Goal: Transaction & Acquisition: Register for event/course

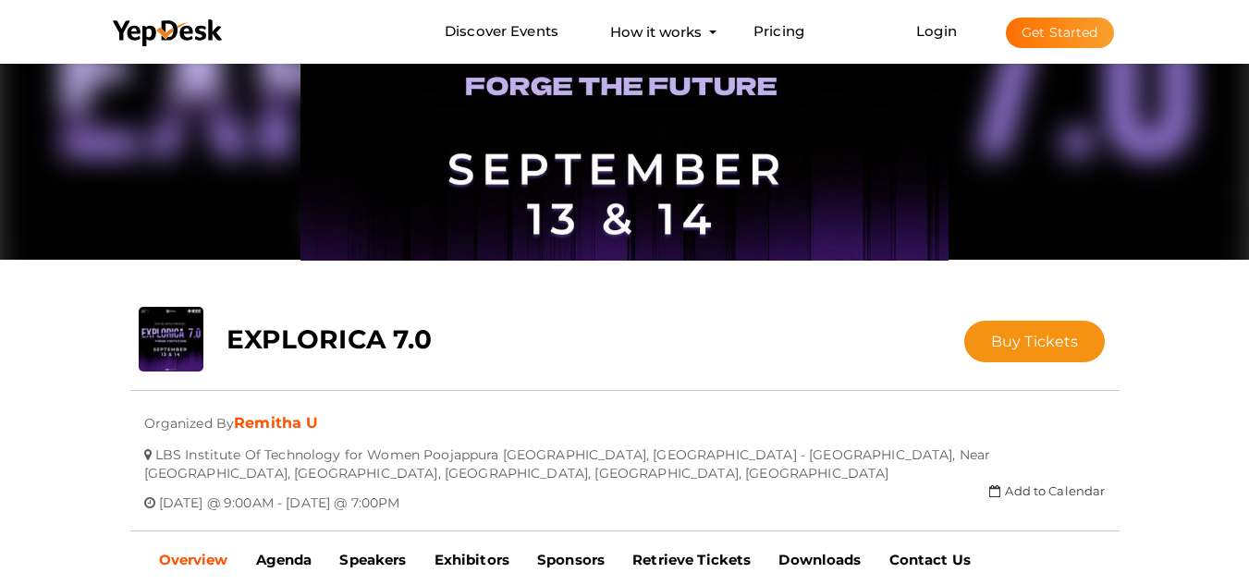
scroll to position [119, 0]
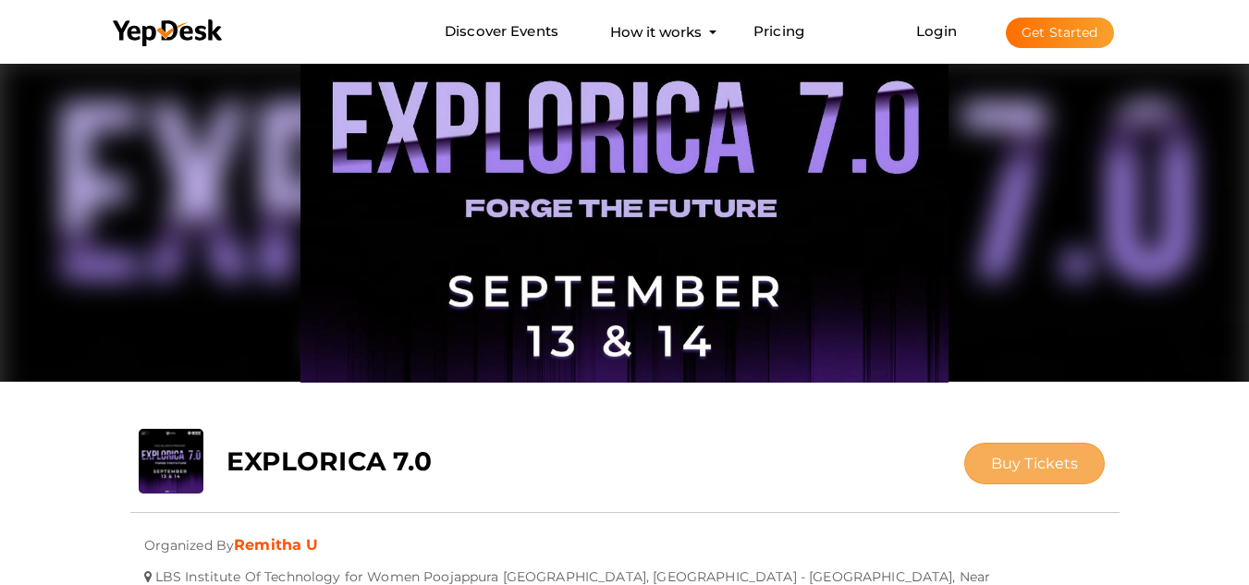
click at [1038, 461] on span "Buy Tickets" at bounding box center [1035, 464] width 88 height 18
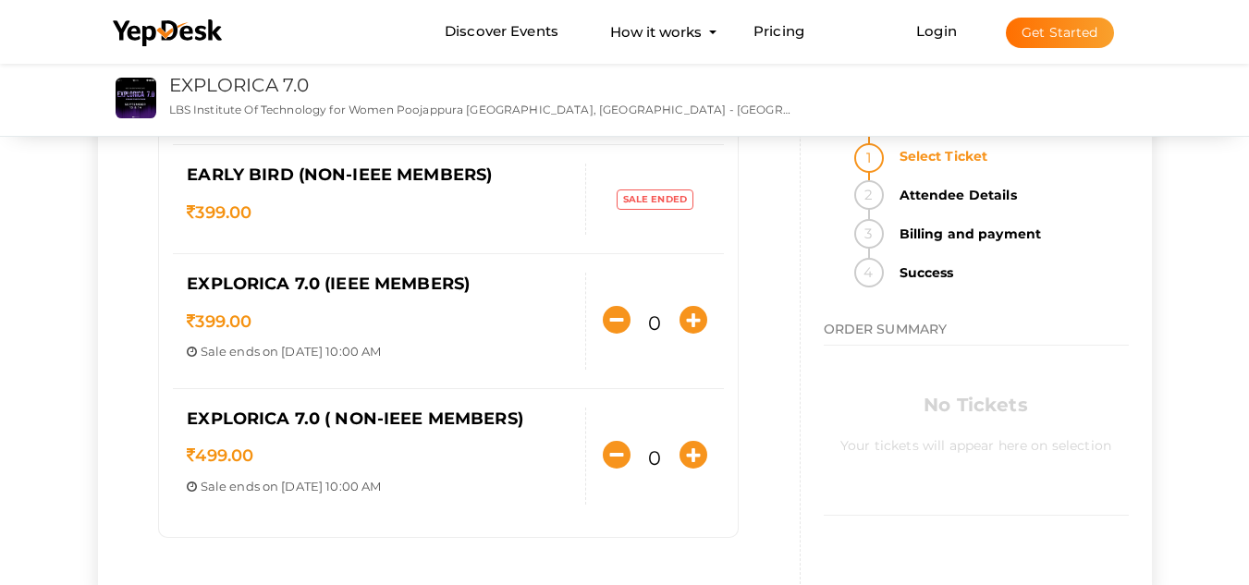
scroll to position [252, 0]
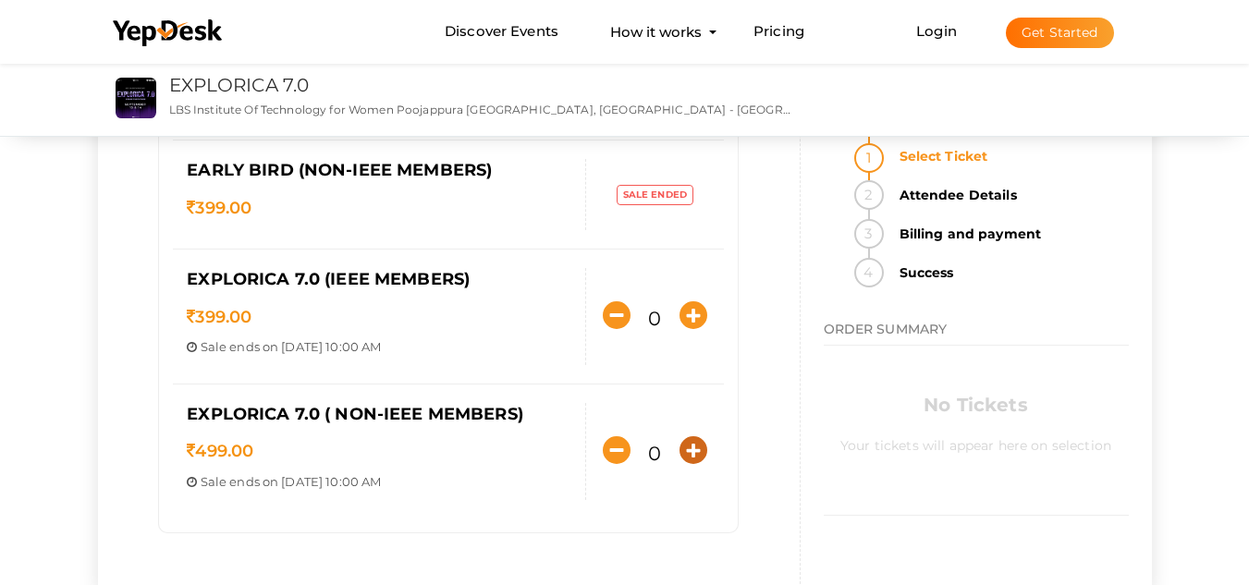
click at [693, 445] on icon "button" at bounding box center [694, 451] width 28 height 28
type input "1"
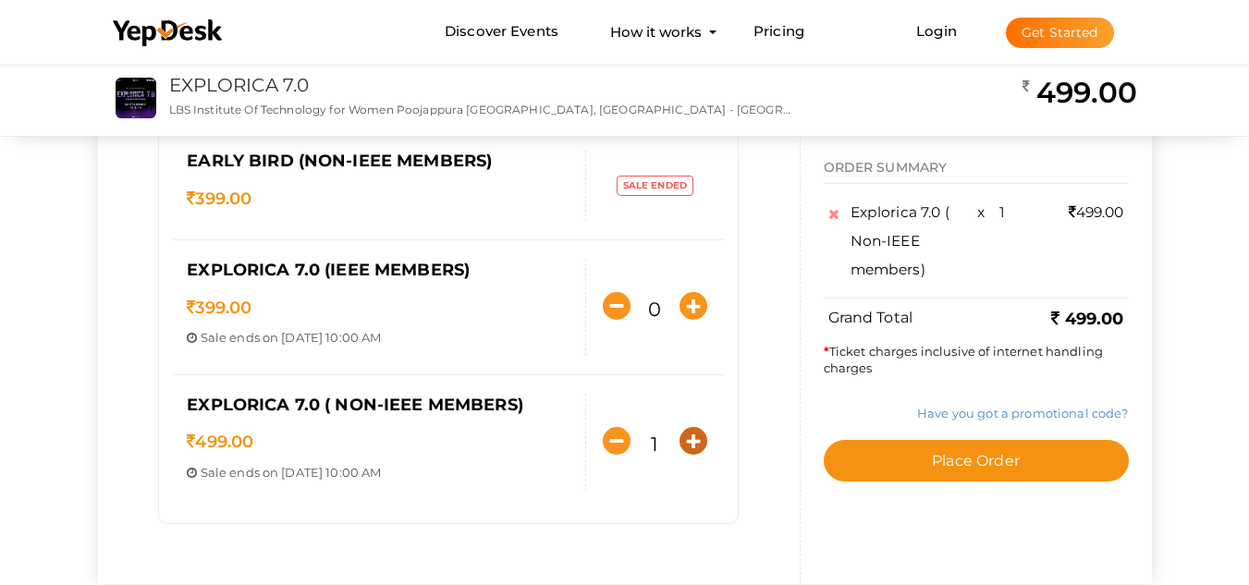
scroll to position [267, 0]
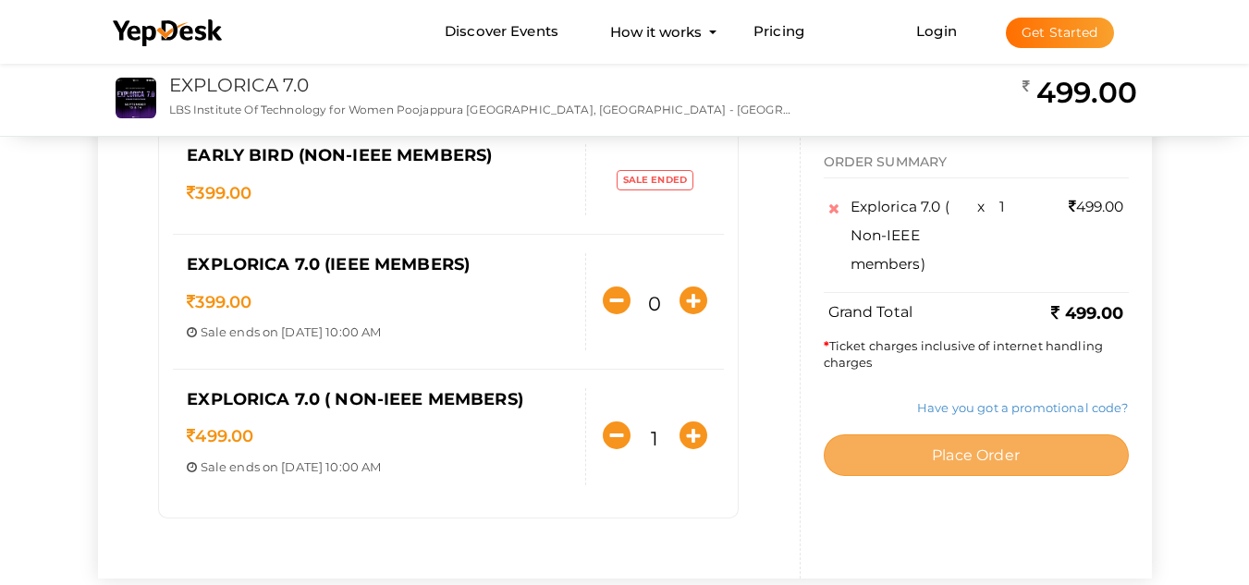
click at [1006, 463] on span "Place Order" at bounding box center [976, 457] width 88 height 18
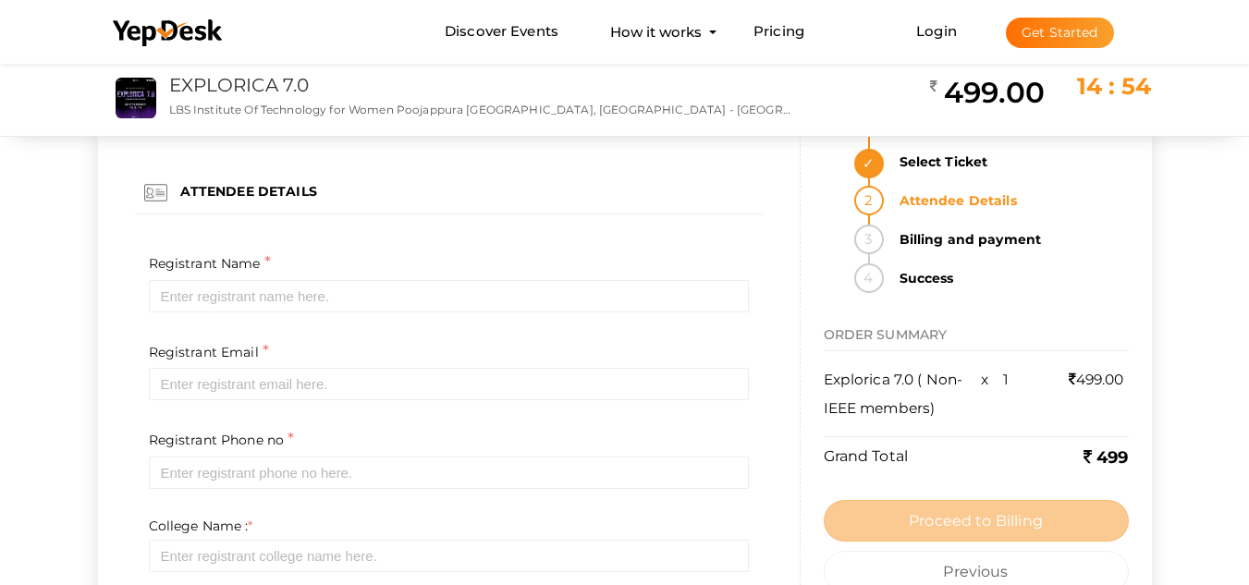
scroll to position [0, 0]
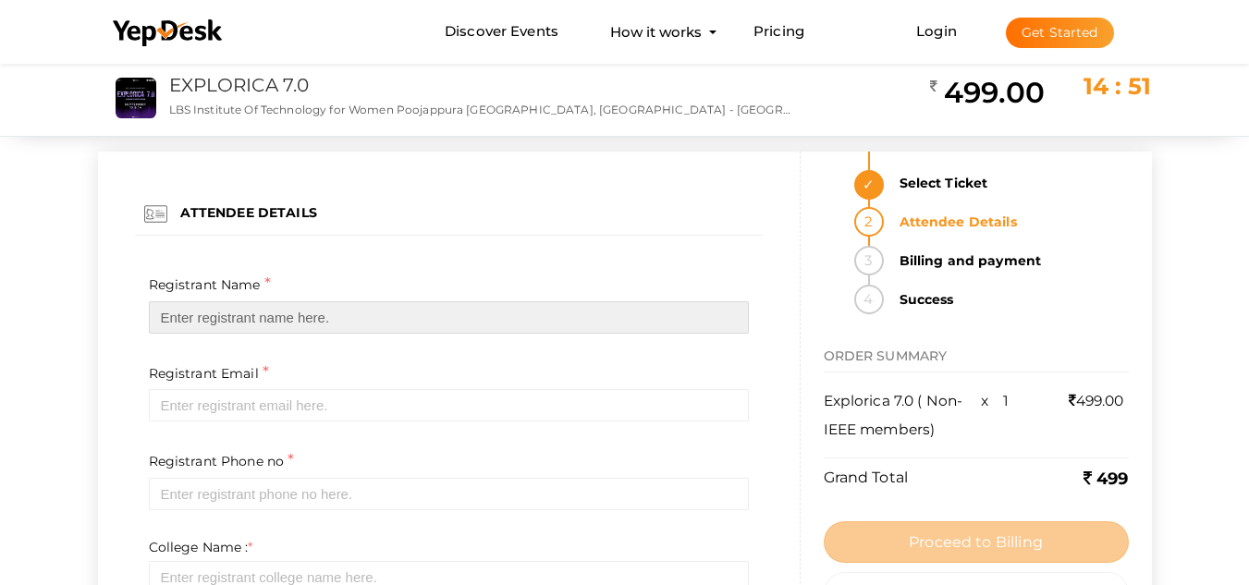
click at [398, 304] on input "text" at bounding box center [449, 317] width 600 height 32
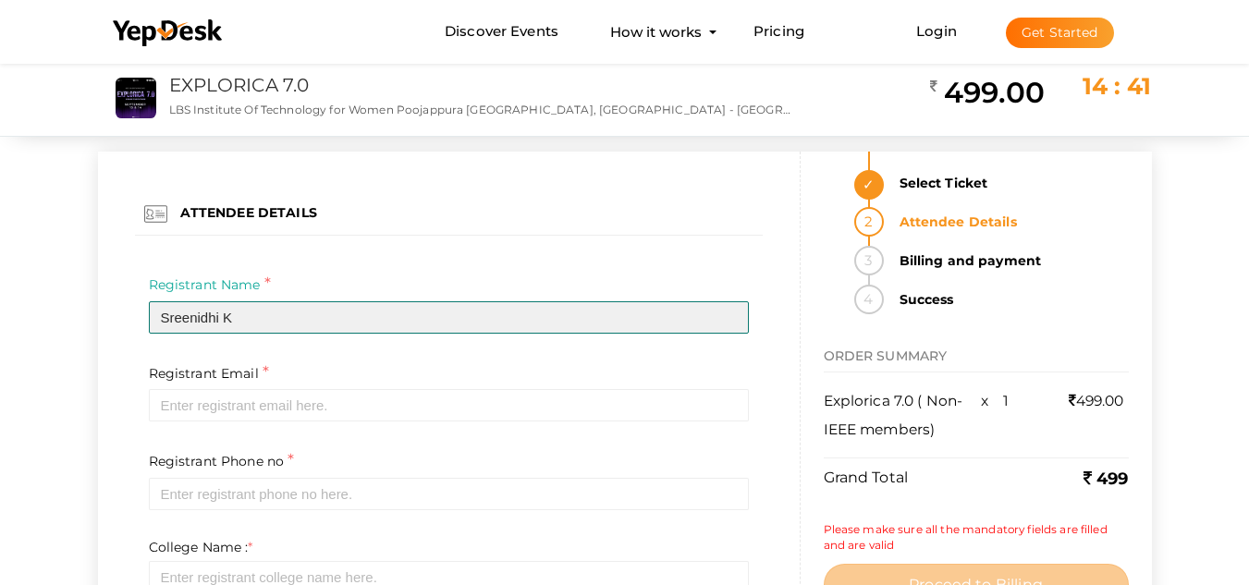
type input "Sreenidhi K"
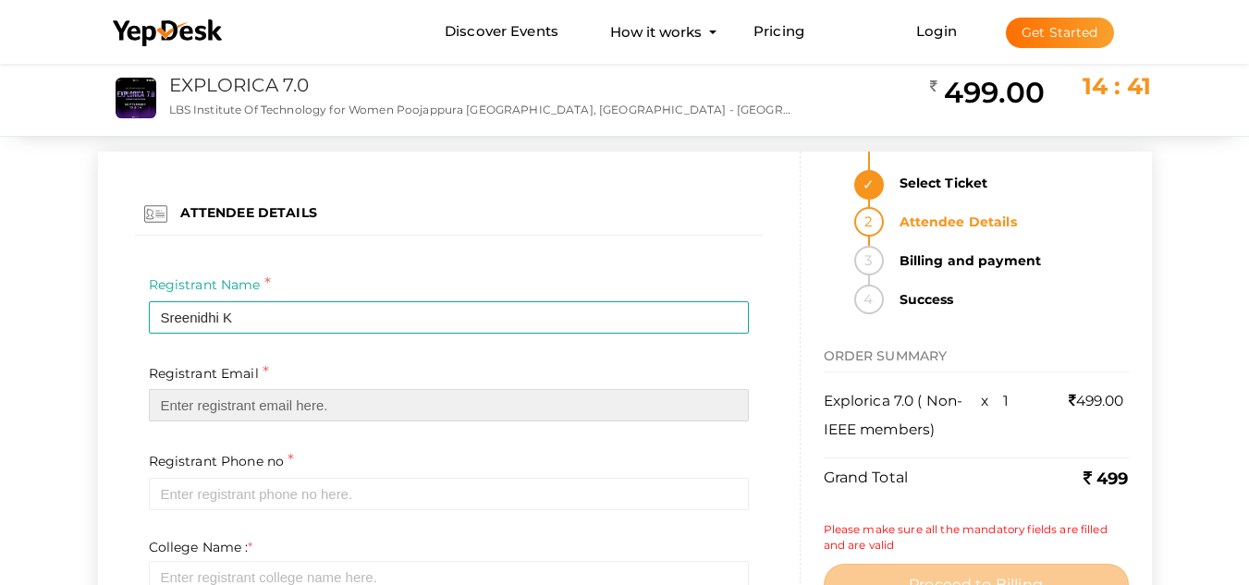
click at [315, 408] on input "email" at bounding box center [449, 405] width 600 height 32
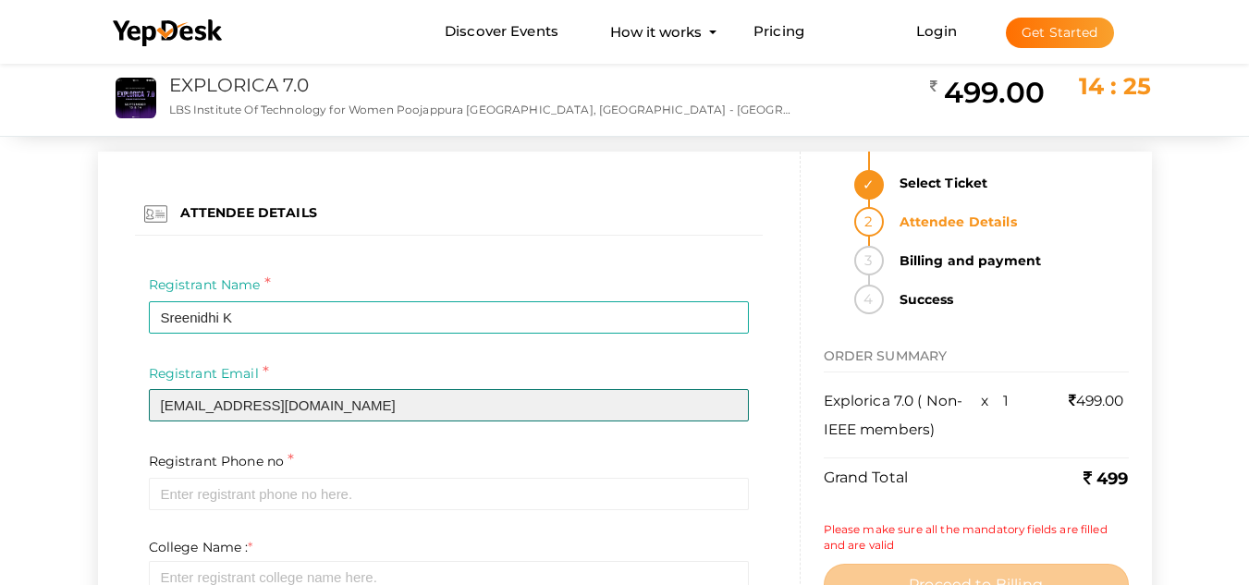
type input "[EMAIL_ADDRESS][DOMAIN_NAME]"
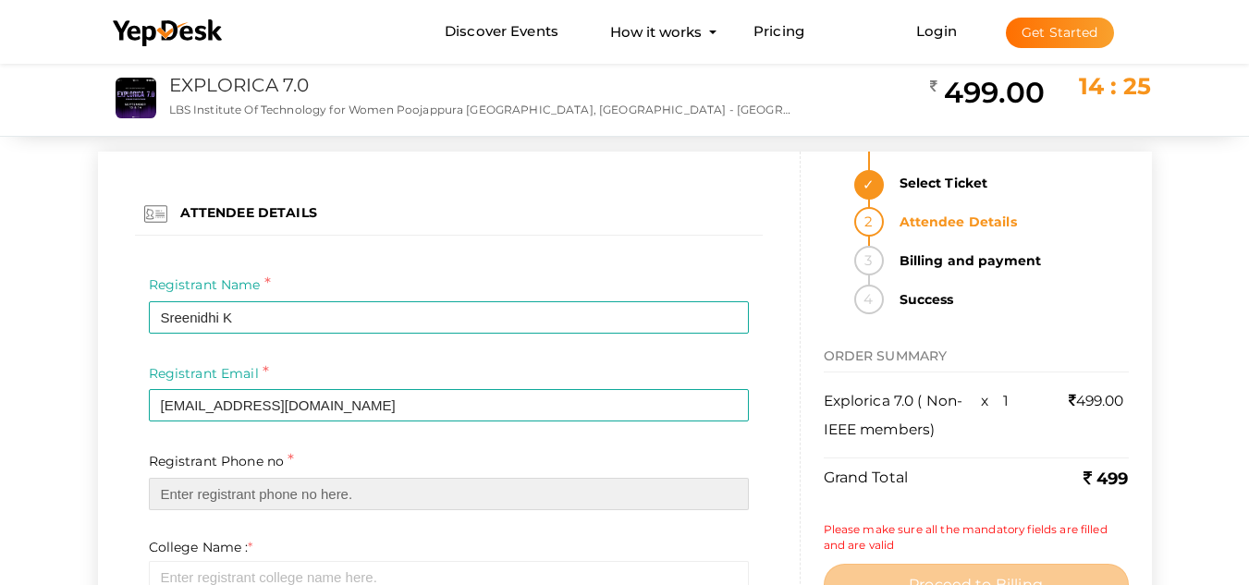
click at [238, 496] on input "text" at bounding box center [449, 494] width 600 height 32
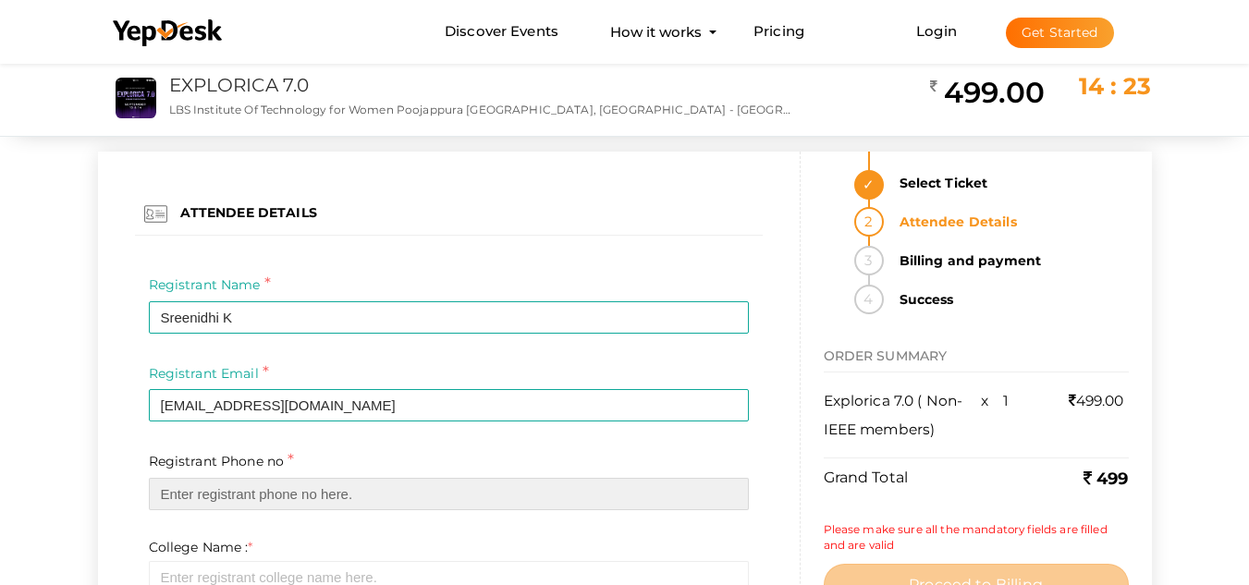
click at [226, 506] on input "text" at bounding box center [449, 494] width 600 height 32
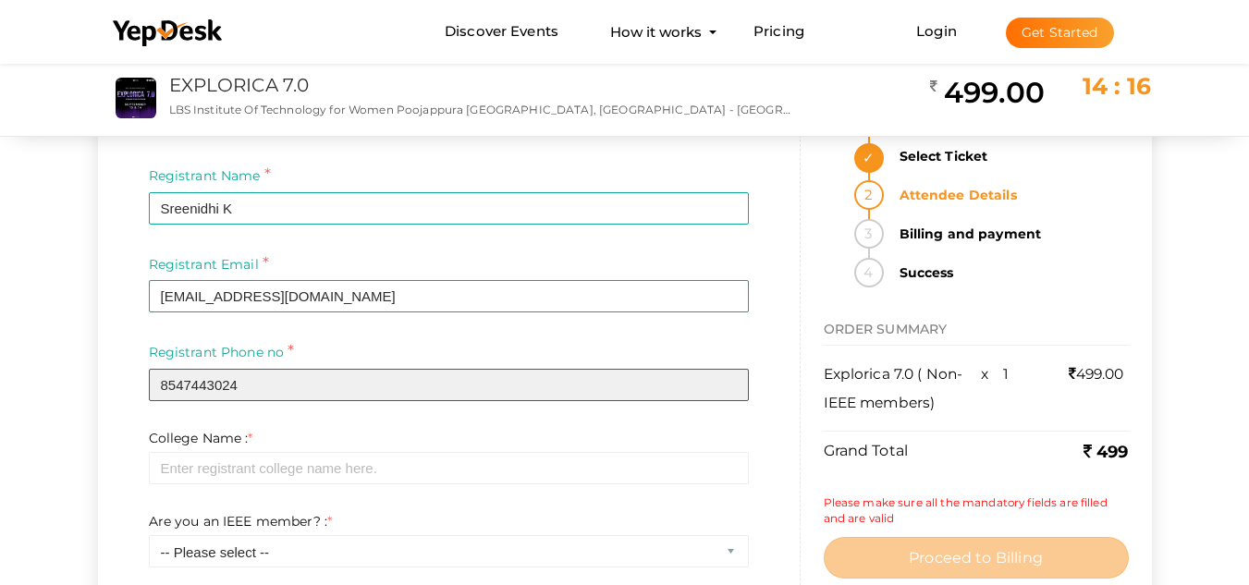
scroll to position [121, 0]
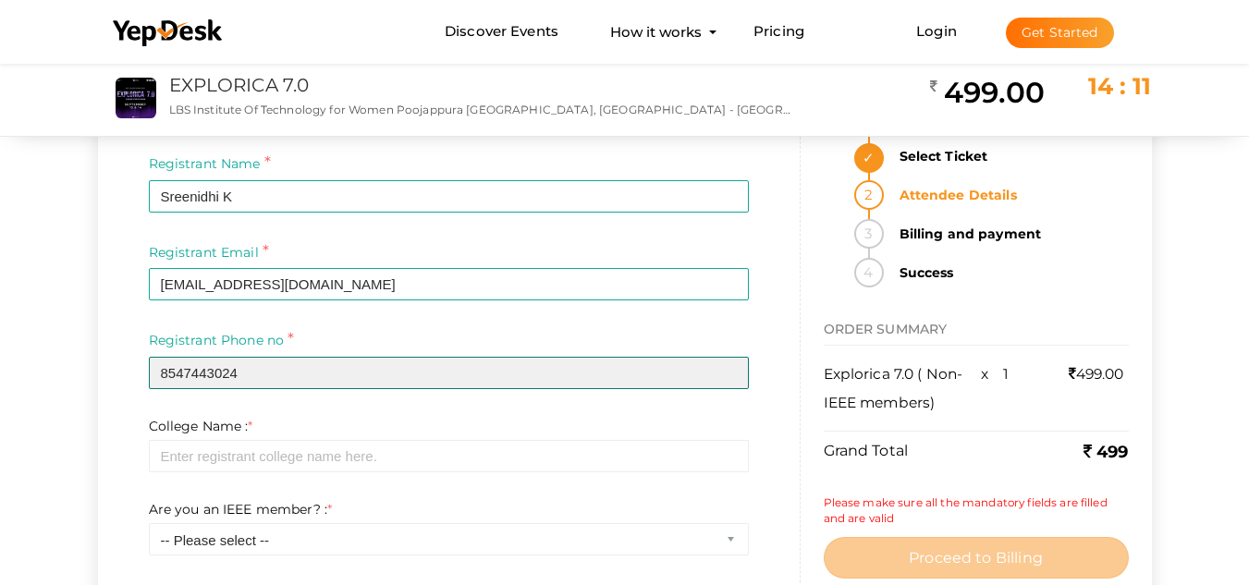
type input "8547443024"
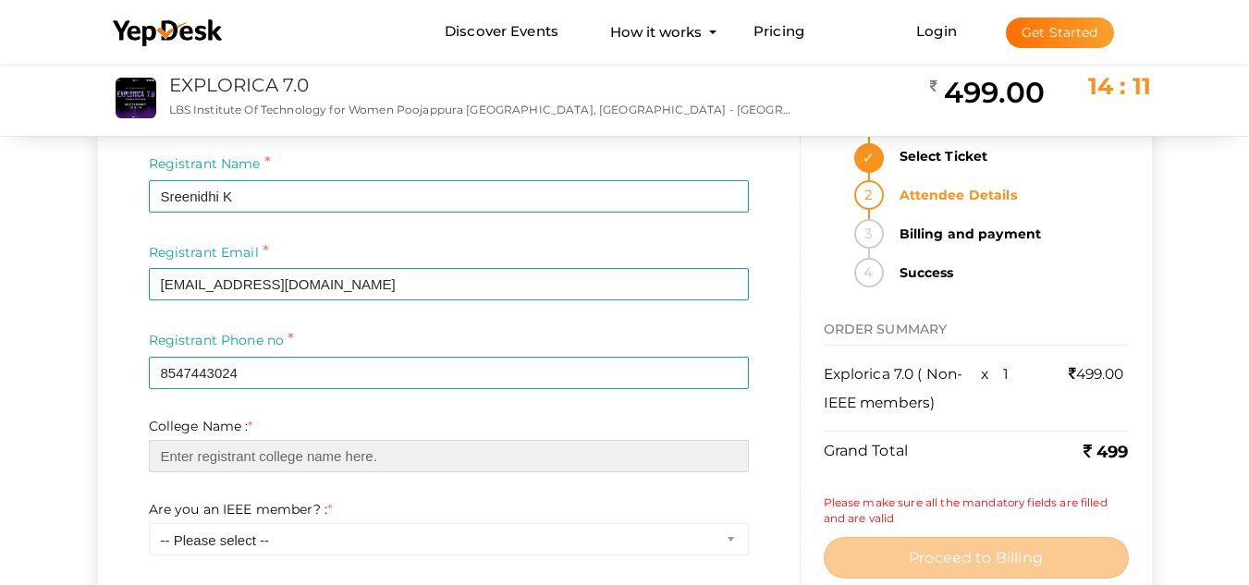
click at [430, 459] on input "text" at bounding box center [449, 456] width 600 height 32
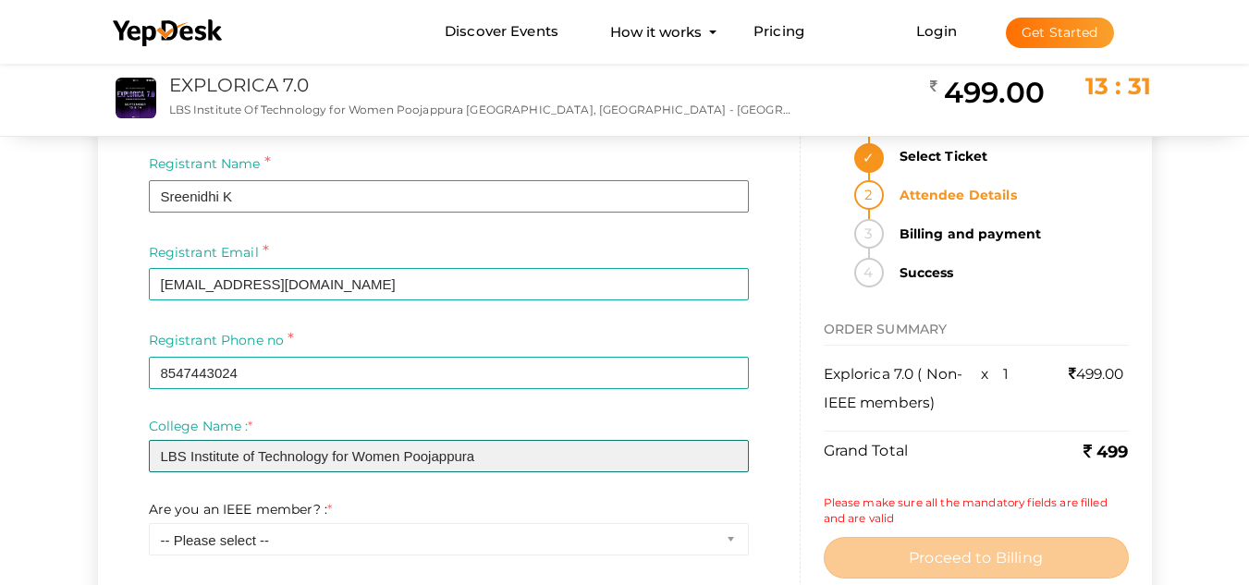
type input "LBS Institute of Technology for Women Poojappura"
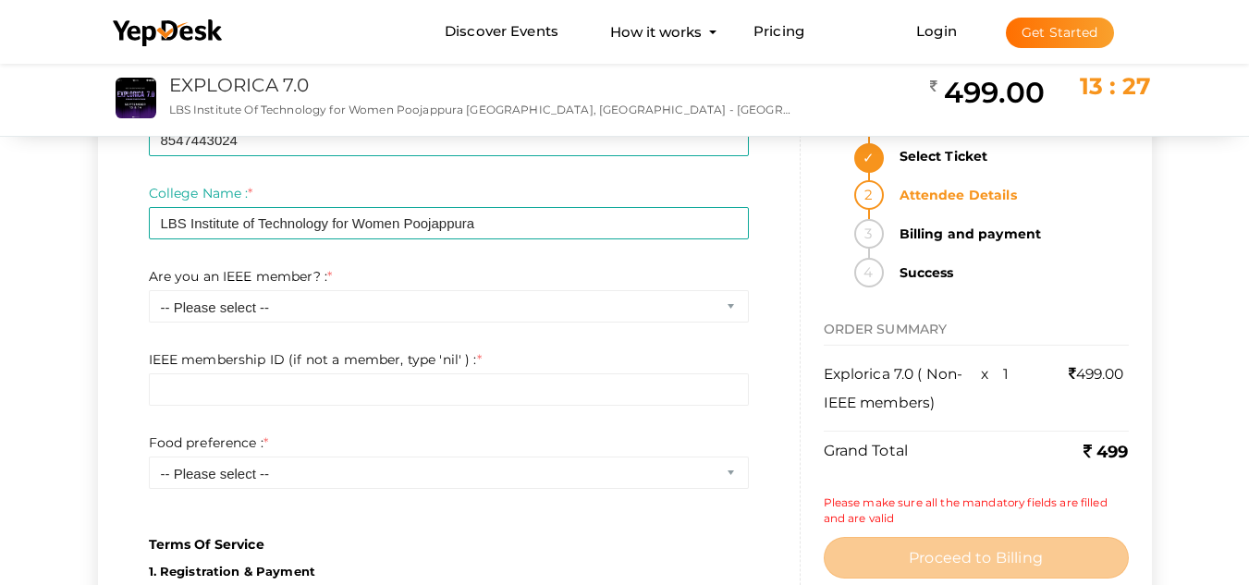
scroll to position [360, 0]
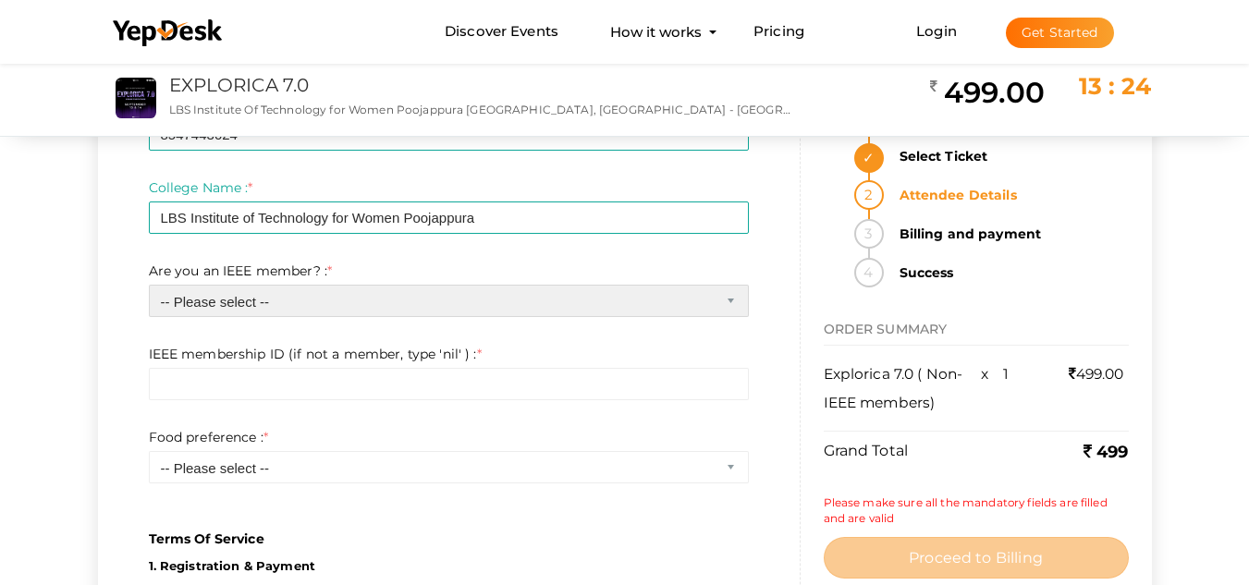
select select "1"
click at [149, 285] on select "-- Please select -- Yes No" at bounding box center [449, 301] width 600 height 32
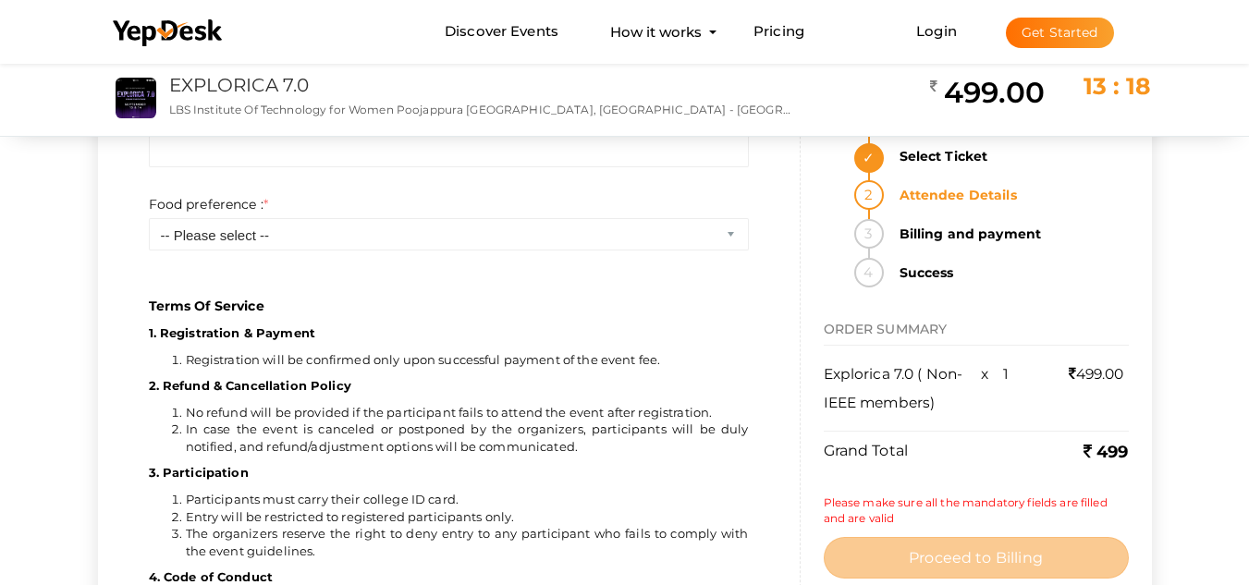
scroll to position [602, 0]
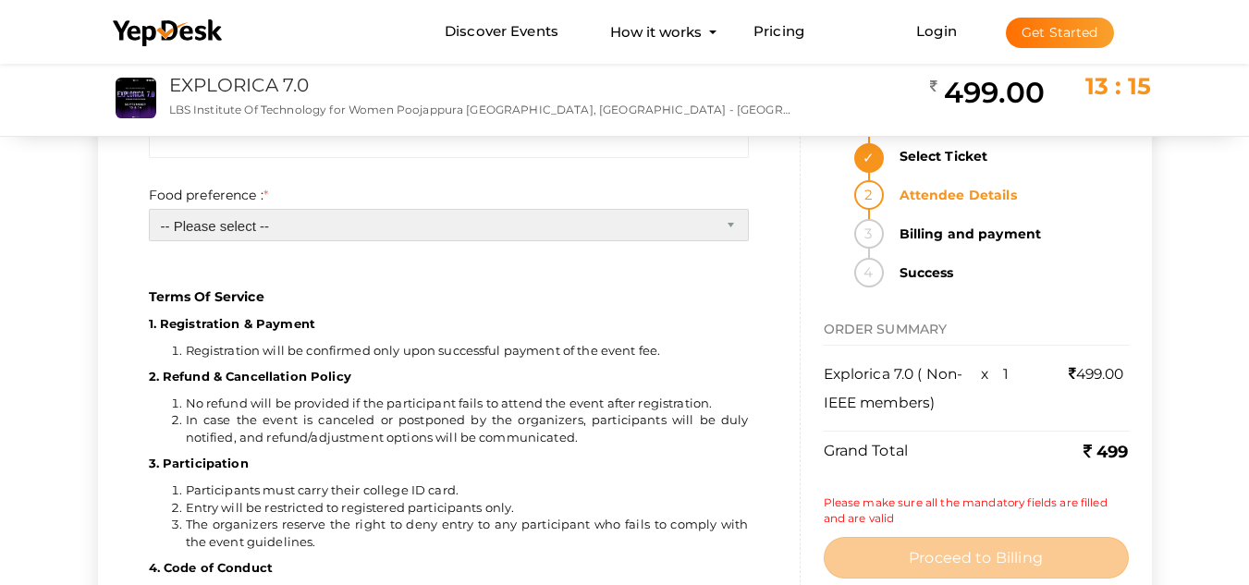
select select "0"
click at [149, 209] on select "-- Please select -- Veg Non veg" at bounding box center [449, 225] width 600 height 32
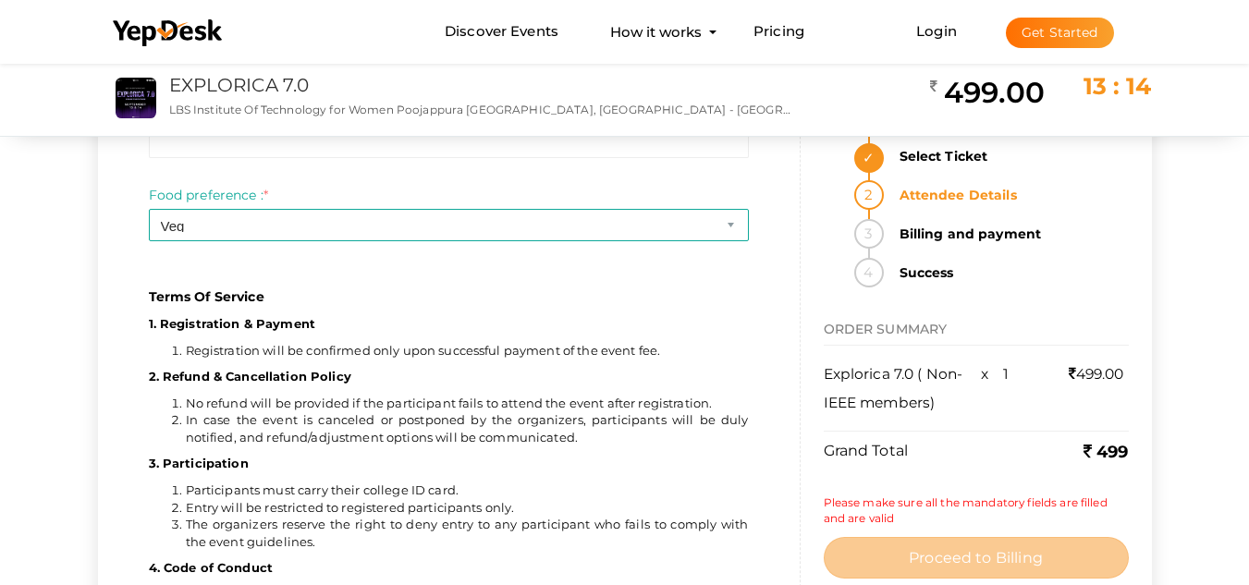
click at [348, 262] on div "College Name : * LBS Institute of Technology for Women Poojappura Required. Lim…" at bounding box center [449, 102] width 628 height 333
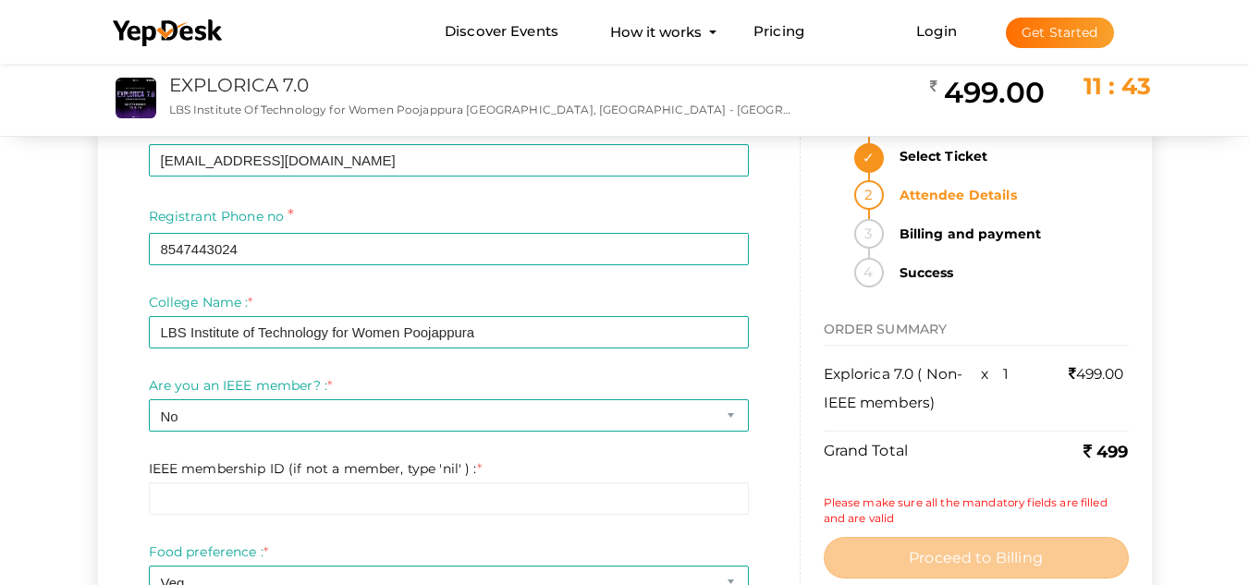
scroll to position [254, 0]
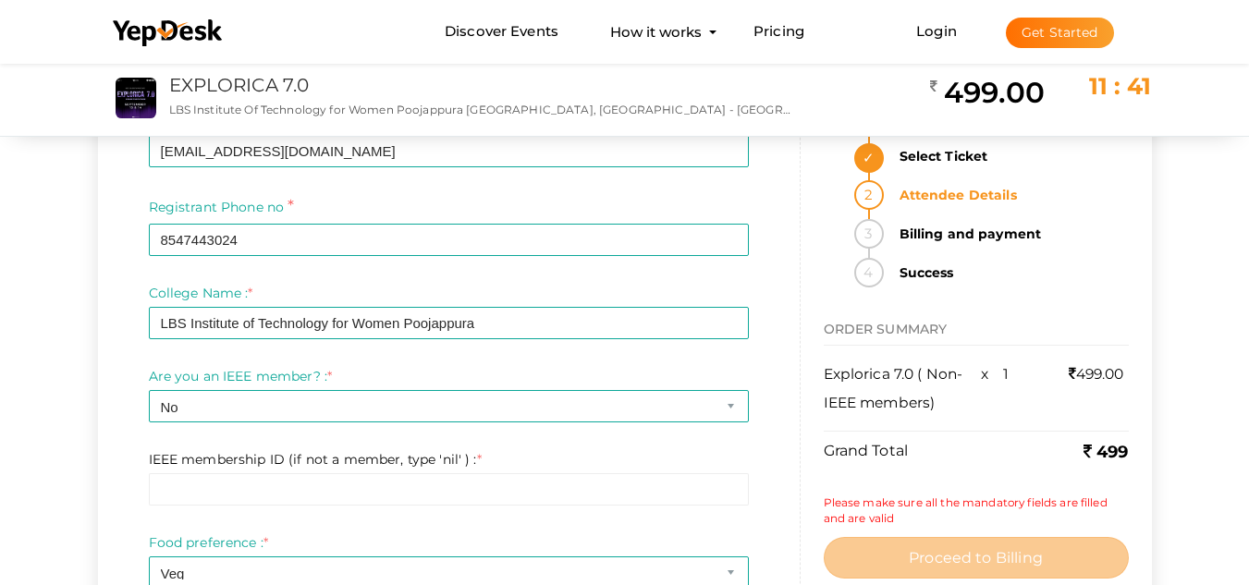
click at [4, 344] on div "ATTENDEE DETAILS Registrant Name * Sreenidhi K Required Invalid Name. Please en…" at bounding box center [624, 557] width 1249 height 1505
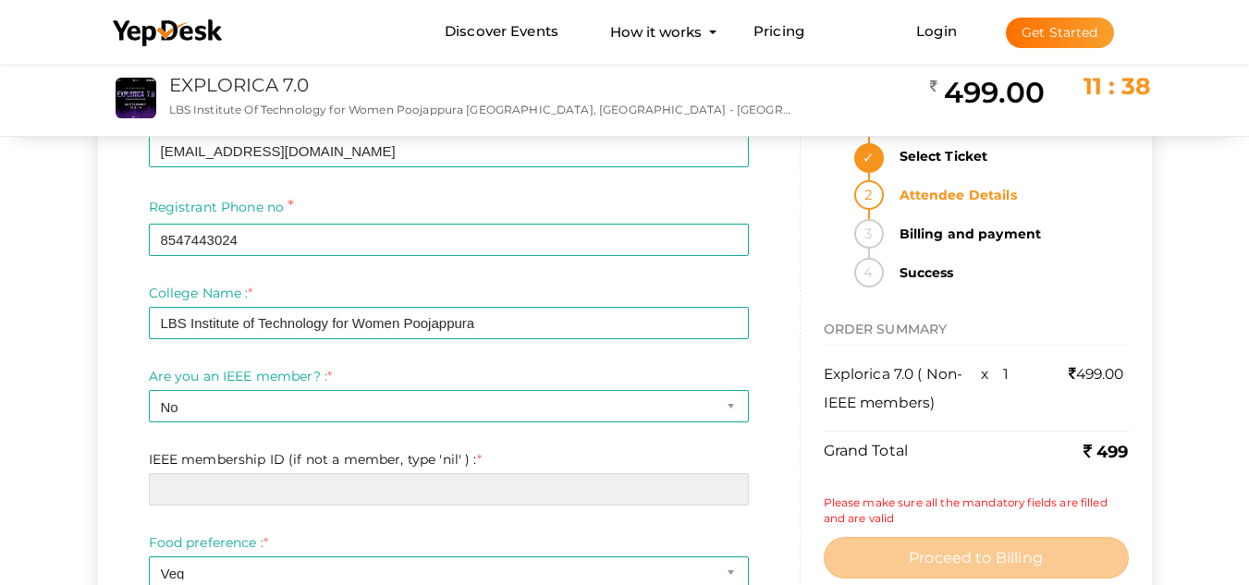
click at [257, 488] on input "text" at bounding box center [449, 489] width 600 height 32
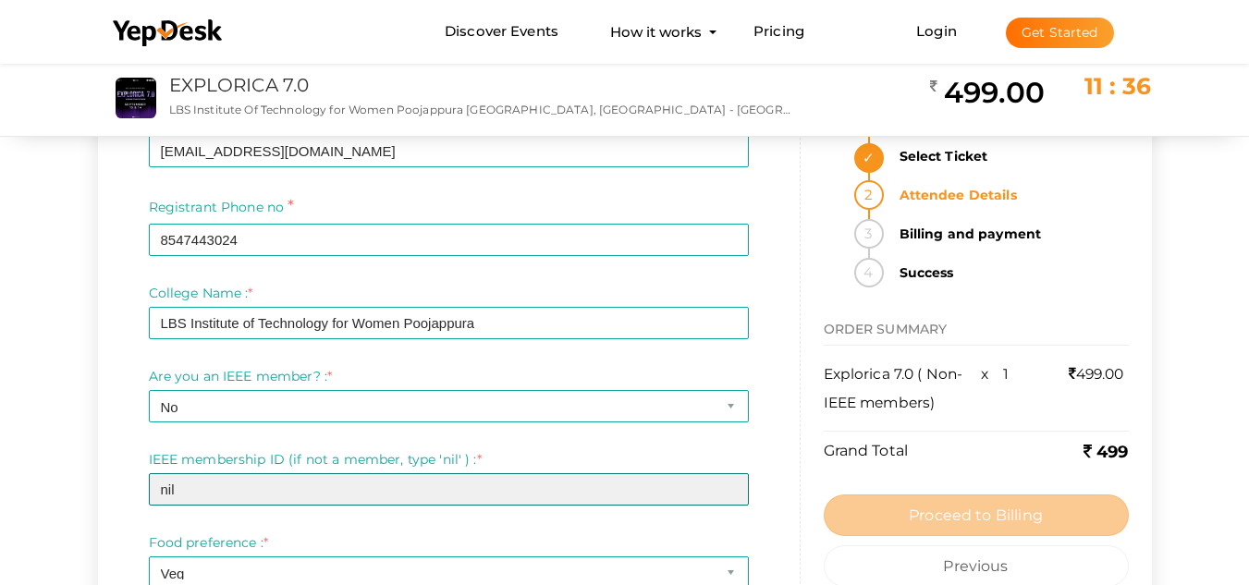
type input "nil"
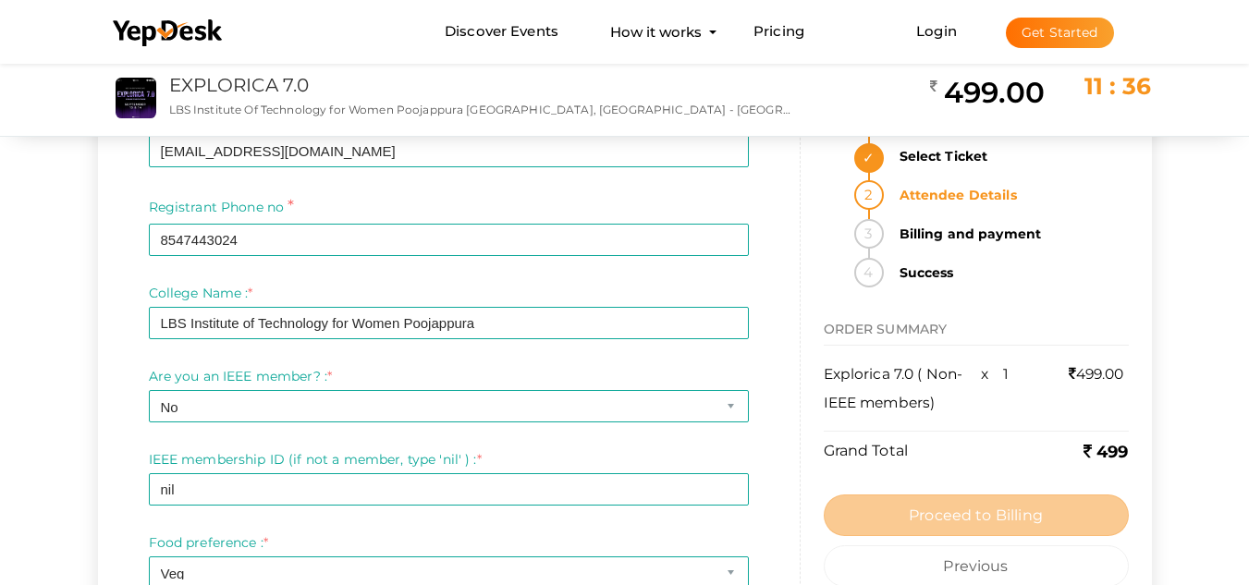
click at [0, 467] on div "ATTENDEE DETAILS Registrant Name * Sreenidhi K Required Invalid Name. Please en…" at bounding box center [624, 557] width 1249 height 1505
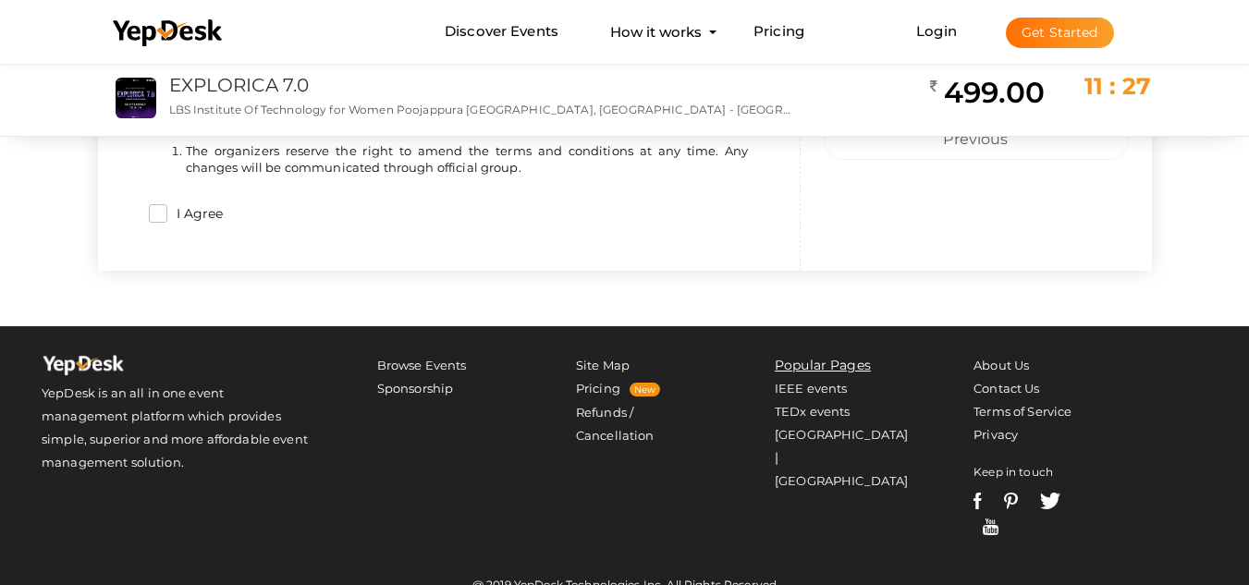
scroll to position [1164, 0]
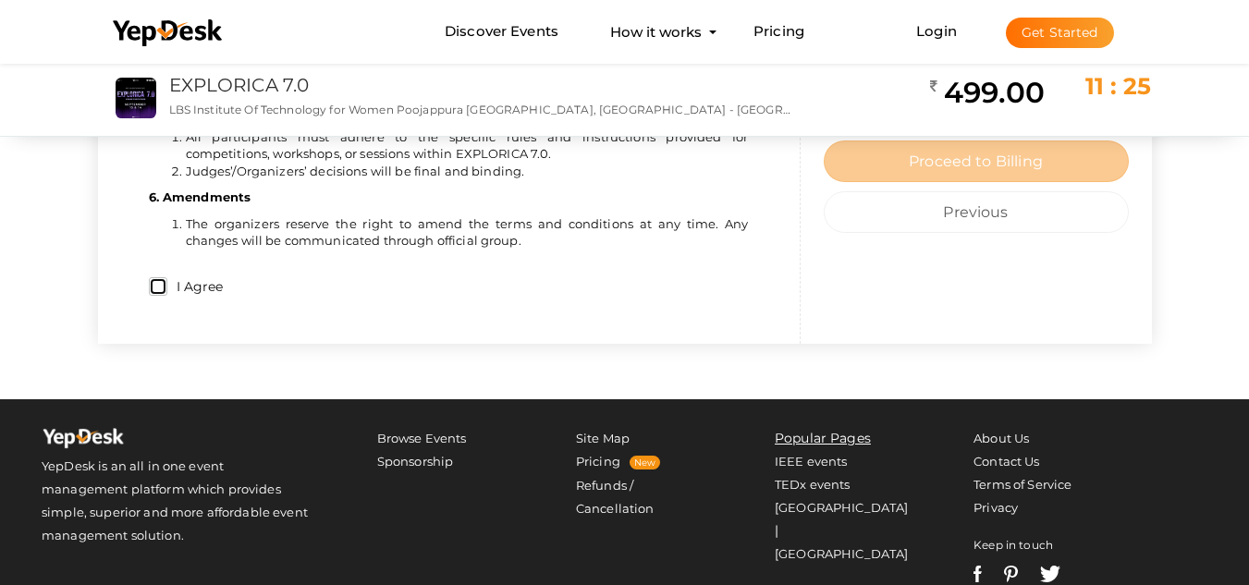
click at [158, 288] on input "I Agree" at bounding box center [158, 286] width 18 height 18
checkbox input "true"
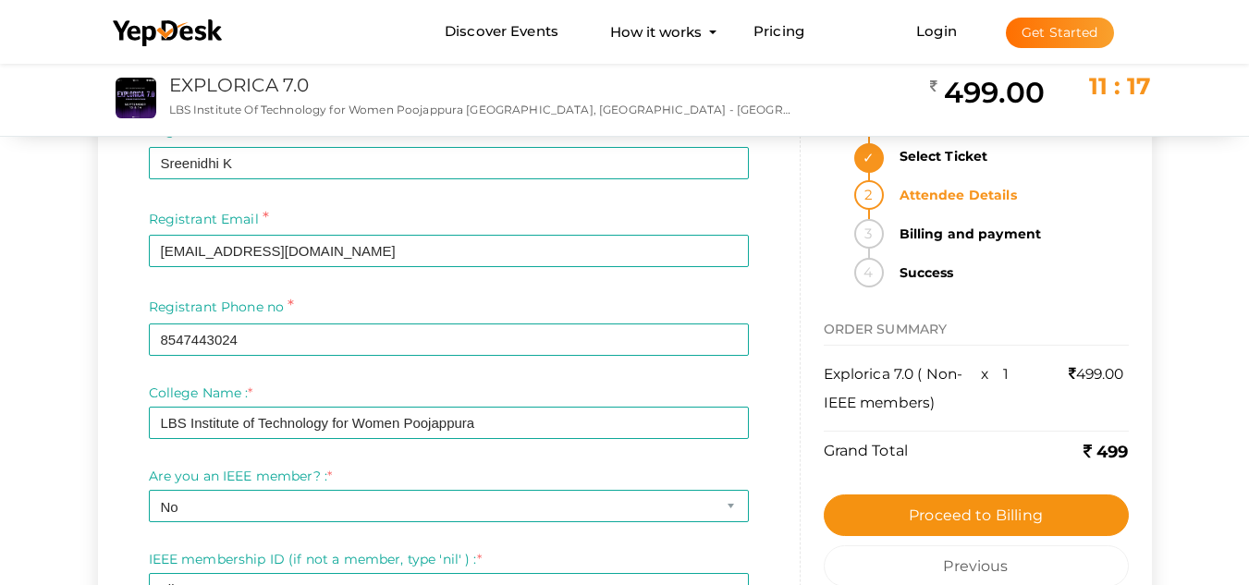
scroll to position [169, 0]
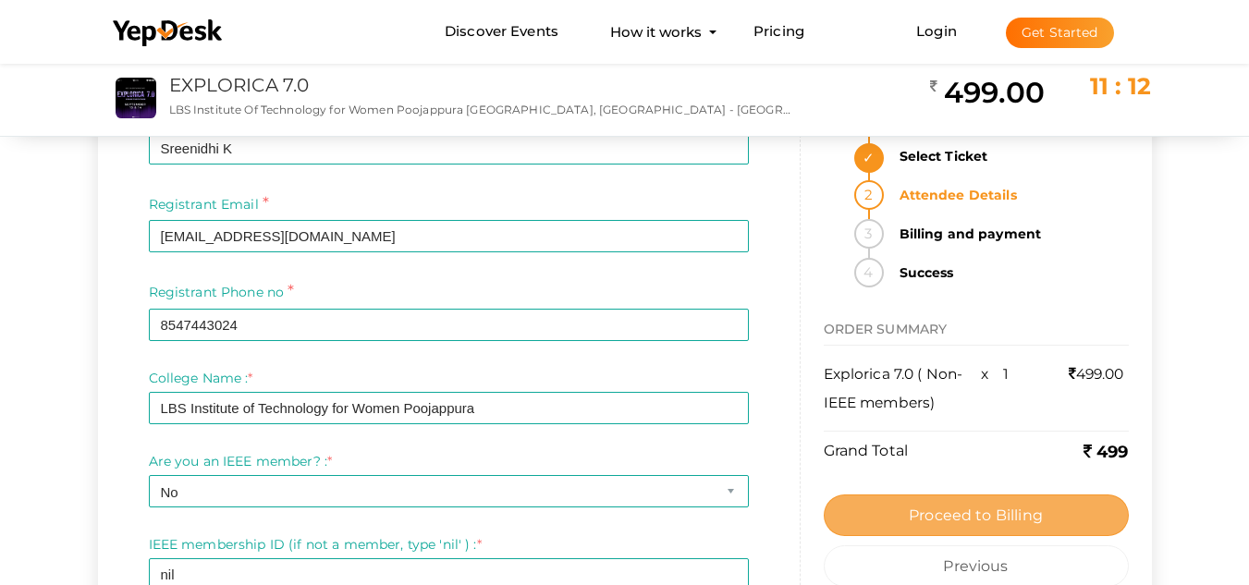
click at [1012, 518] on span "Proceed to Billing" at bounding box center [976, 516] width 134 height 18
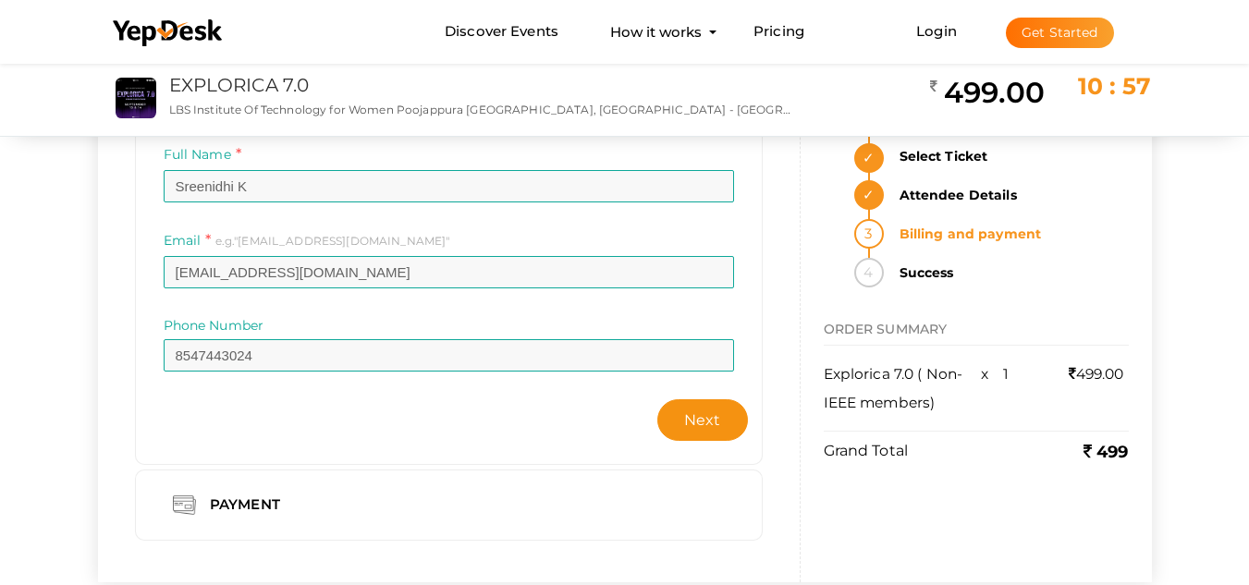
scroll to position [156, 0]
click at [716, 427] on span "Next" at bounding box center [702, 421] width 37 height 18
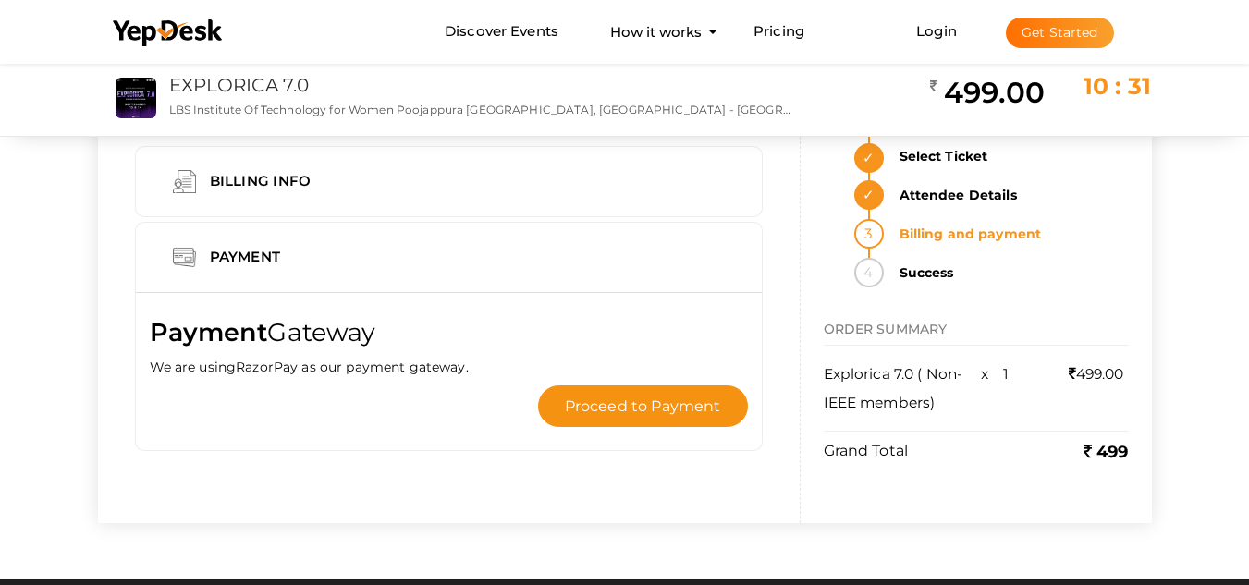
scroll to position [0, 0]
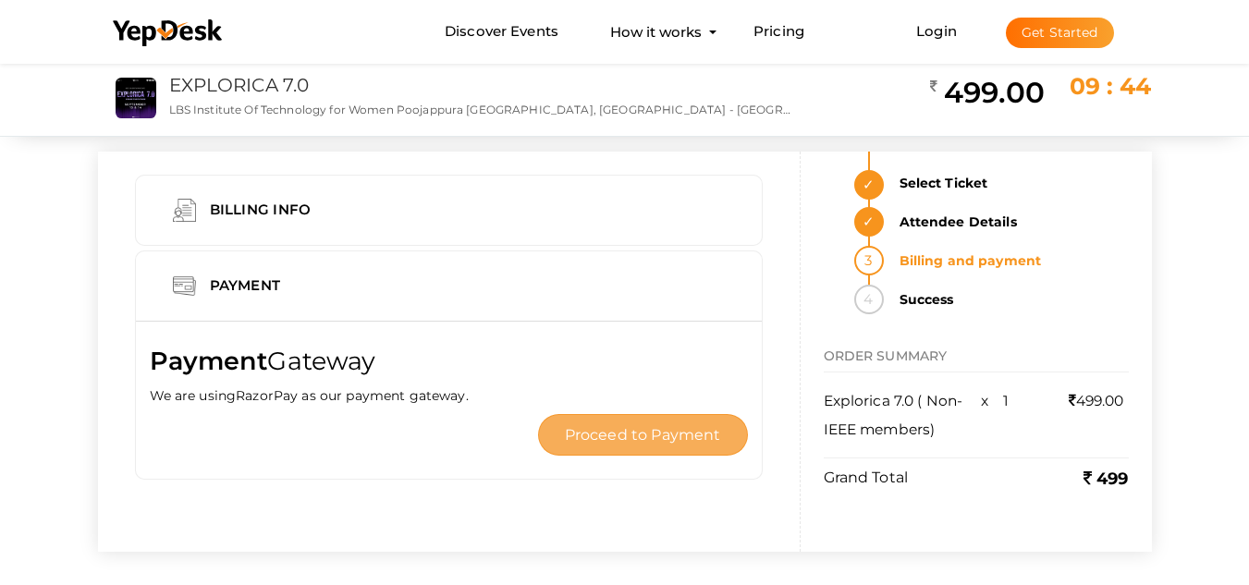
click at [667, 434] on span "Proceed to Payment" at bounding box center [643, 435] width 156 height 18
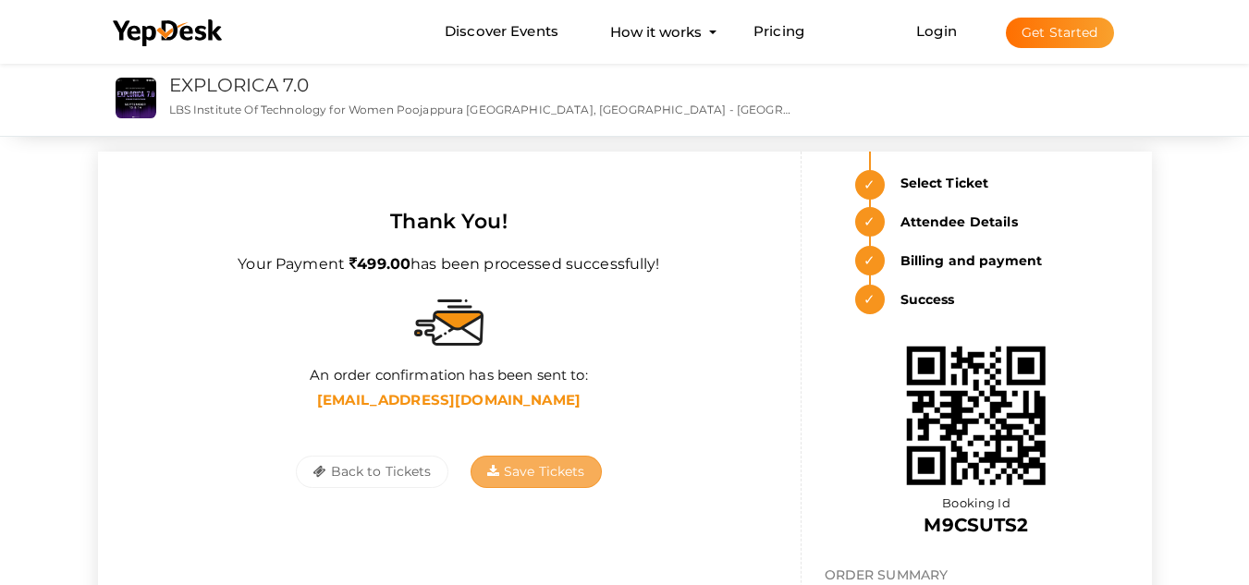
click at [552, 477] on span "Save Tickets" at bounding box center [536, 471] width 98 height 17
click at [400, 473] on button "Back to Tickets" at bounding box center [372, 472] width 152 height 32
